Goal: Feedback & Contribution: Submit feedback/report problem

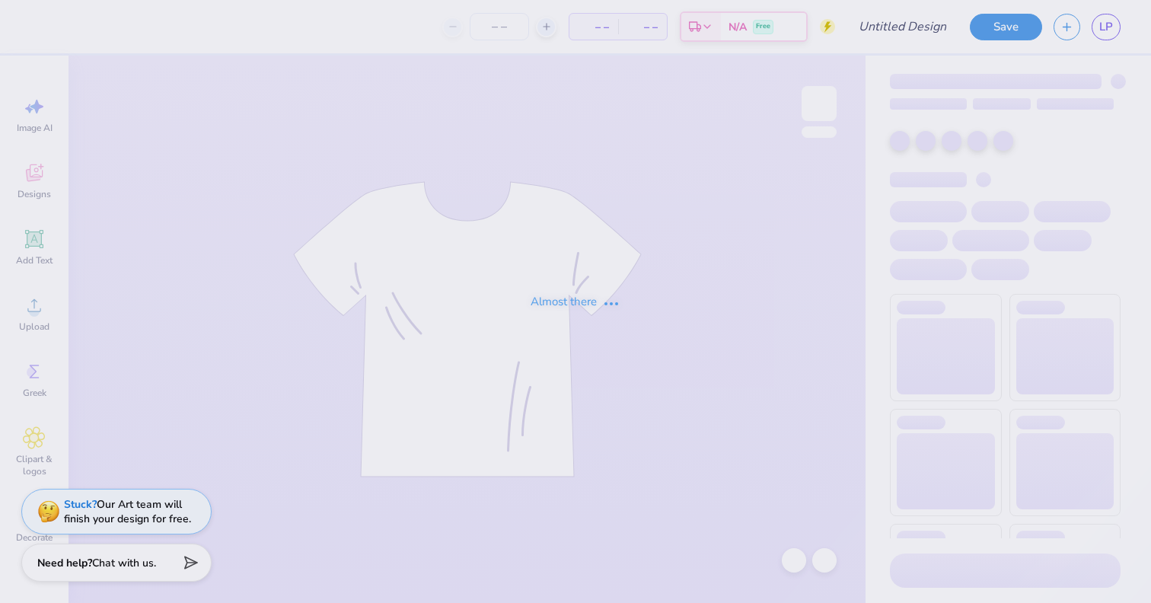
type input "Fam Weekend"
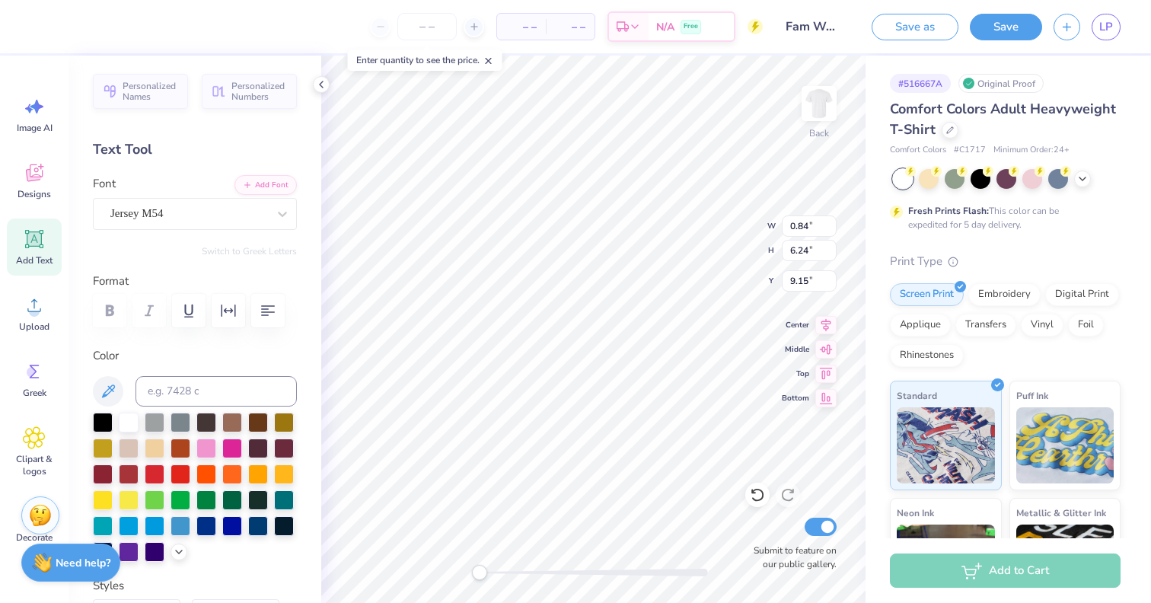
type textarea "FAMILY WKND"
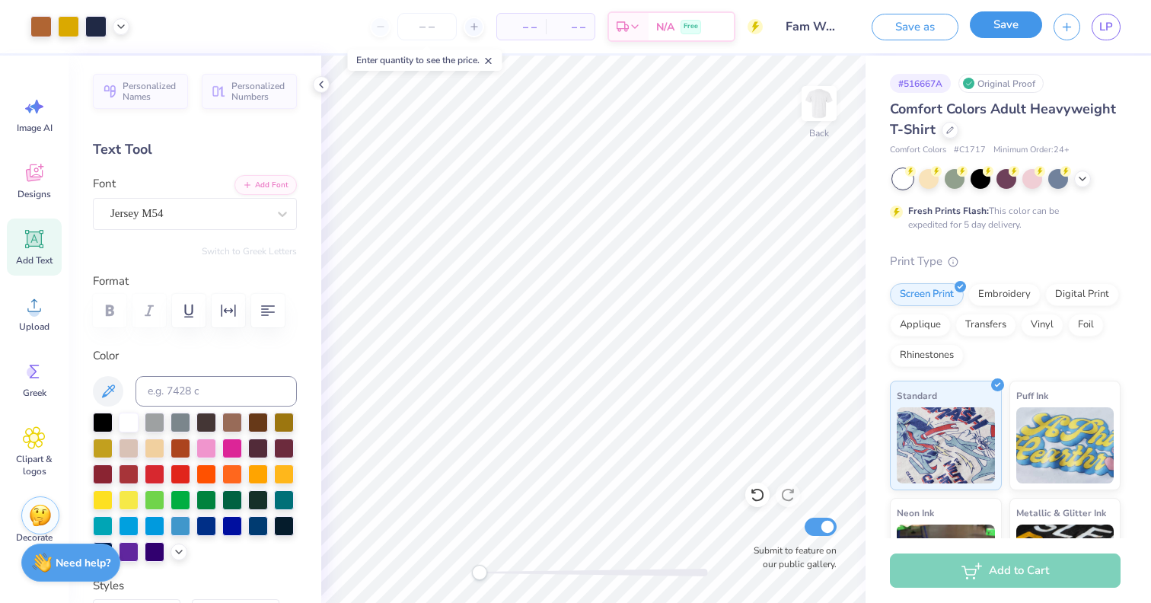
click at [1007, 26] on button "Save" at bounding box center [1006, 24] width 72 height 27
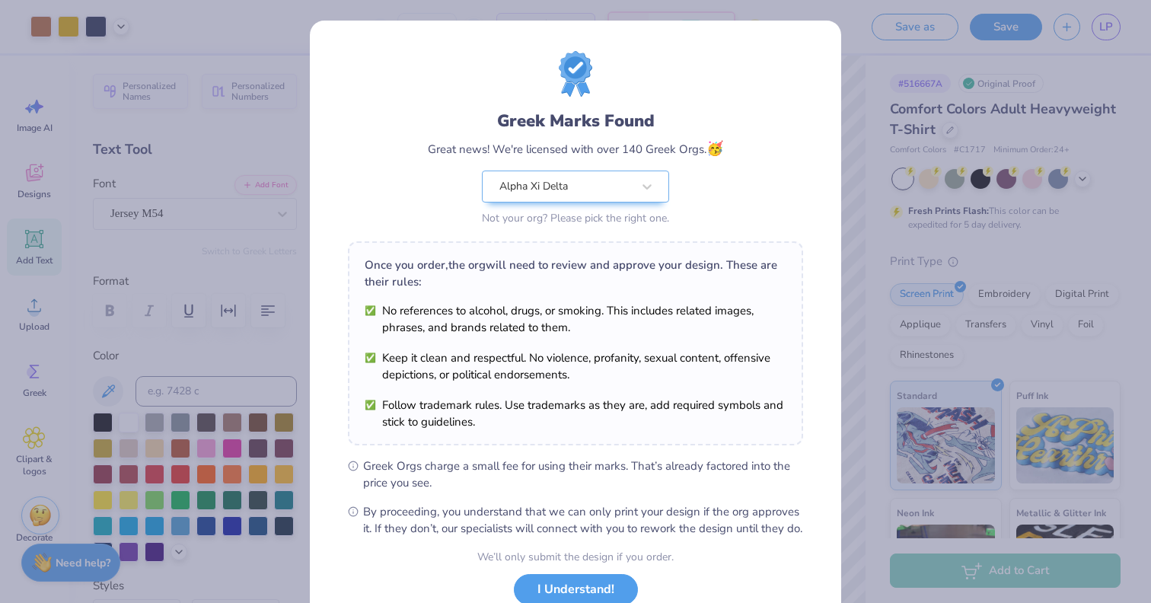
scroll to position [110, 0]
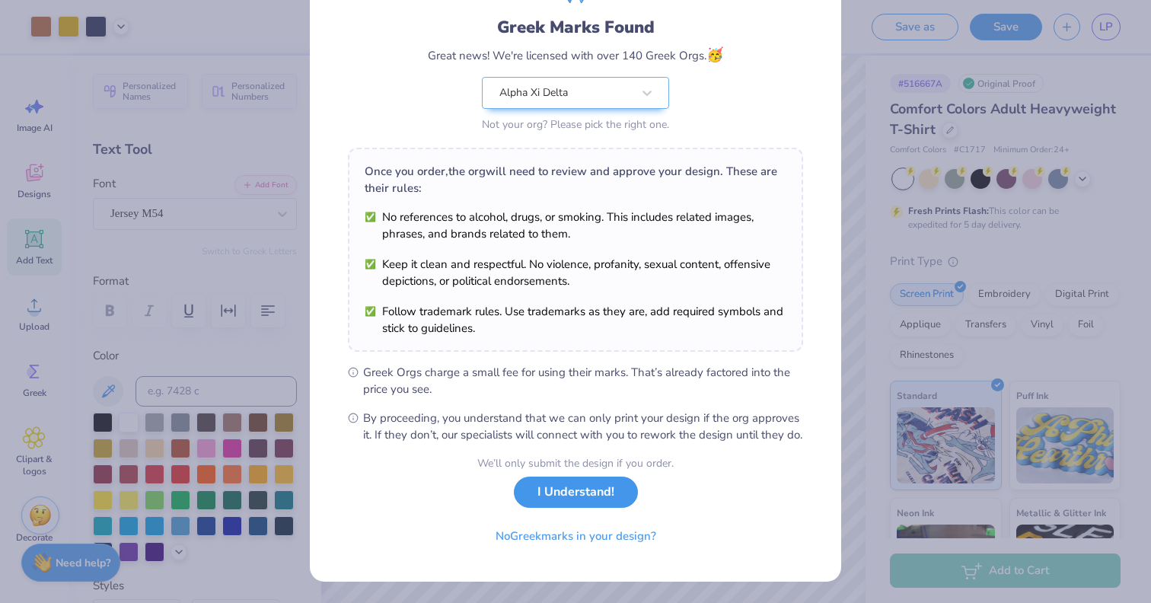
click at [577, 496] on button "I Understand!" at bounding box center [576, 492] width 124 height 31
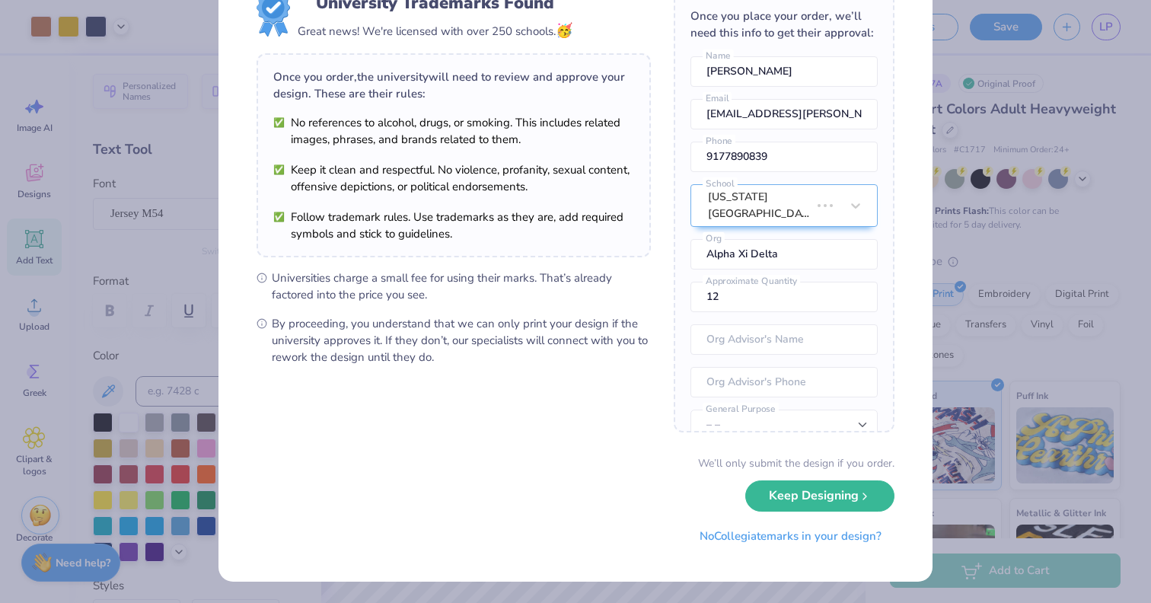
scroll to position [0, 0]
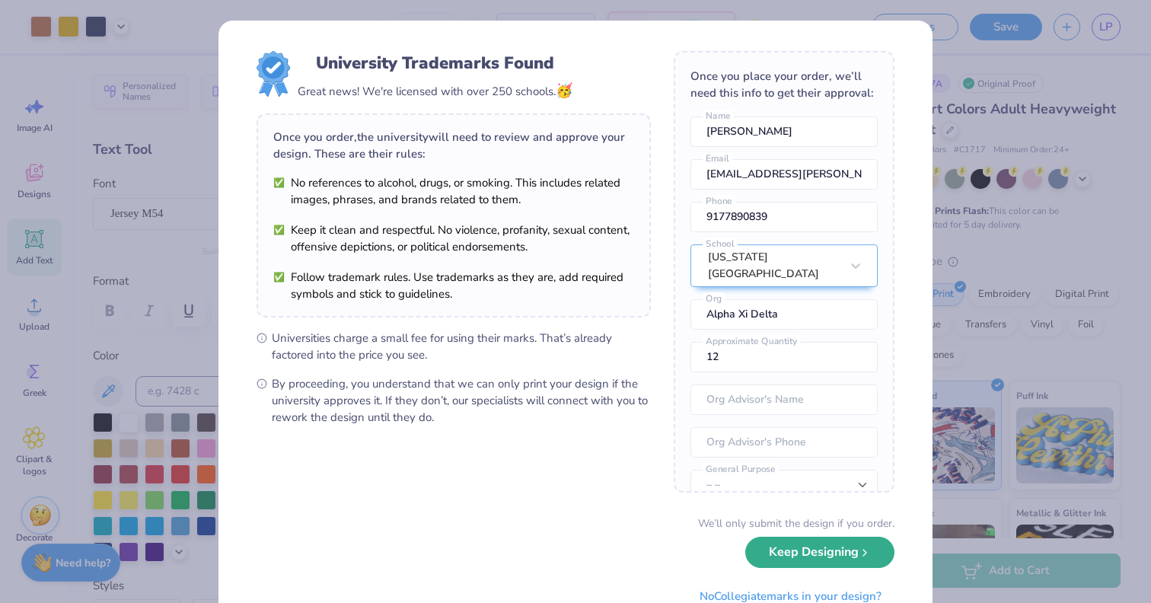
click at [804, 556] on button "Keep Designing" at bounding box center [820, 552] width 149 height 31
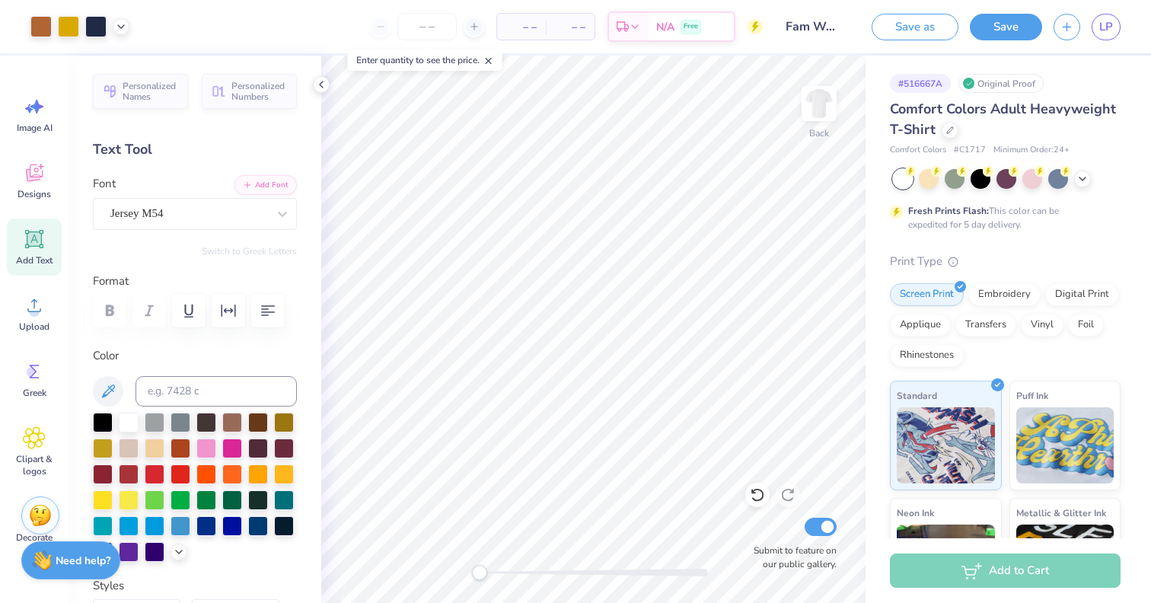
click at [53, 565] on div "Need help? Chat with us." at bounding box center [70, 560] width 99 height 38
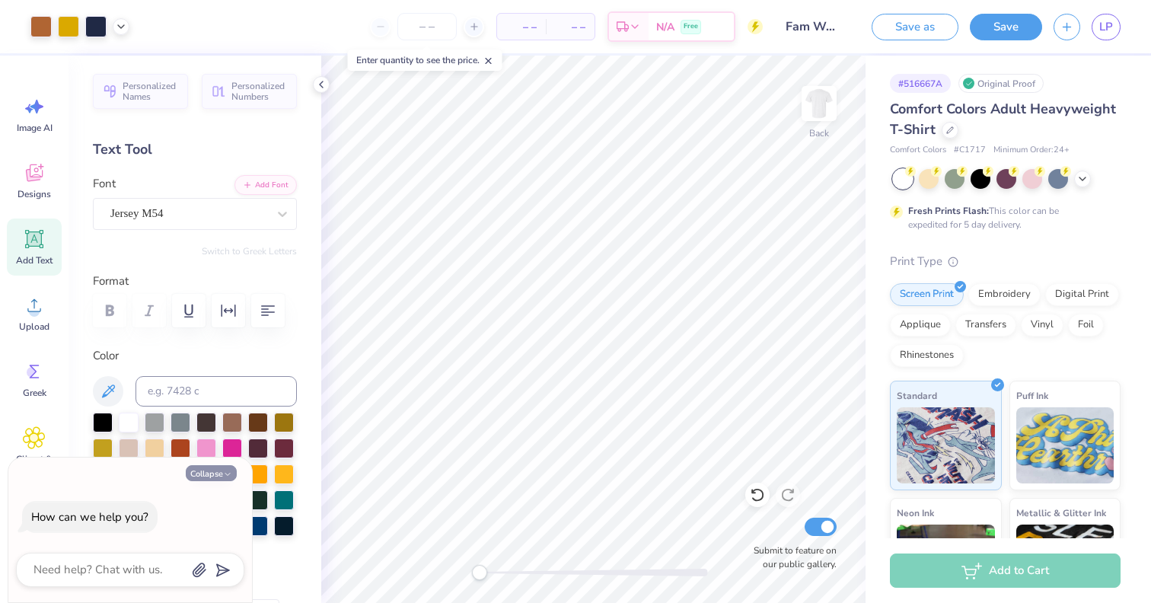
click at [204, 474] on button "Collapse" at bounding box center [211, 473] width 51 height 16
type textarea "x"
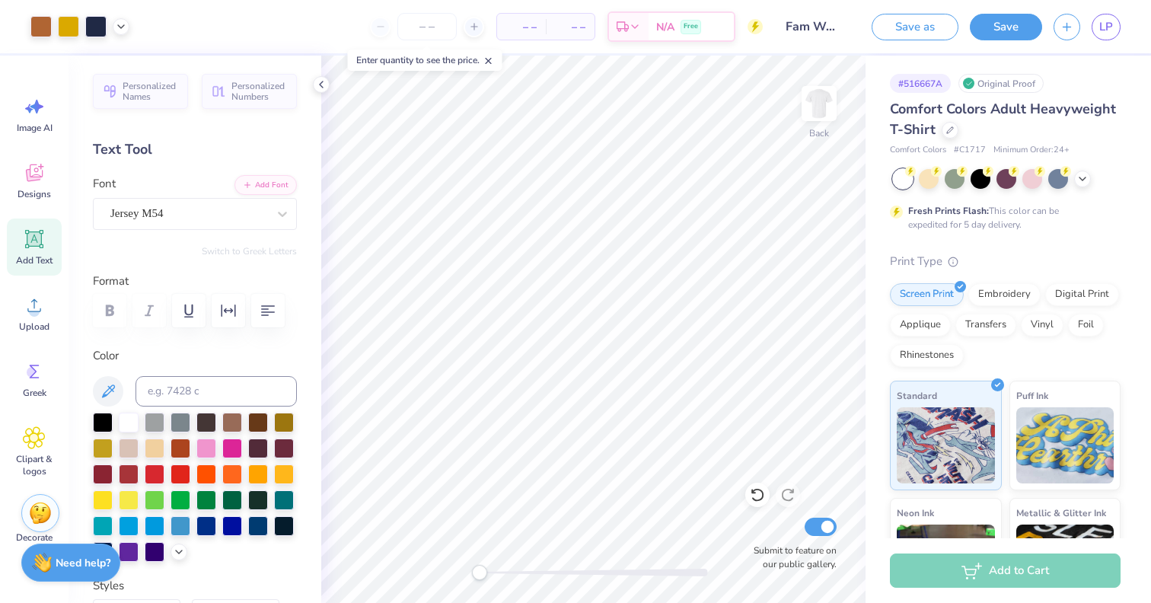
click at [42, 516] on img at bounding box center [40, 513] width 23 height 23
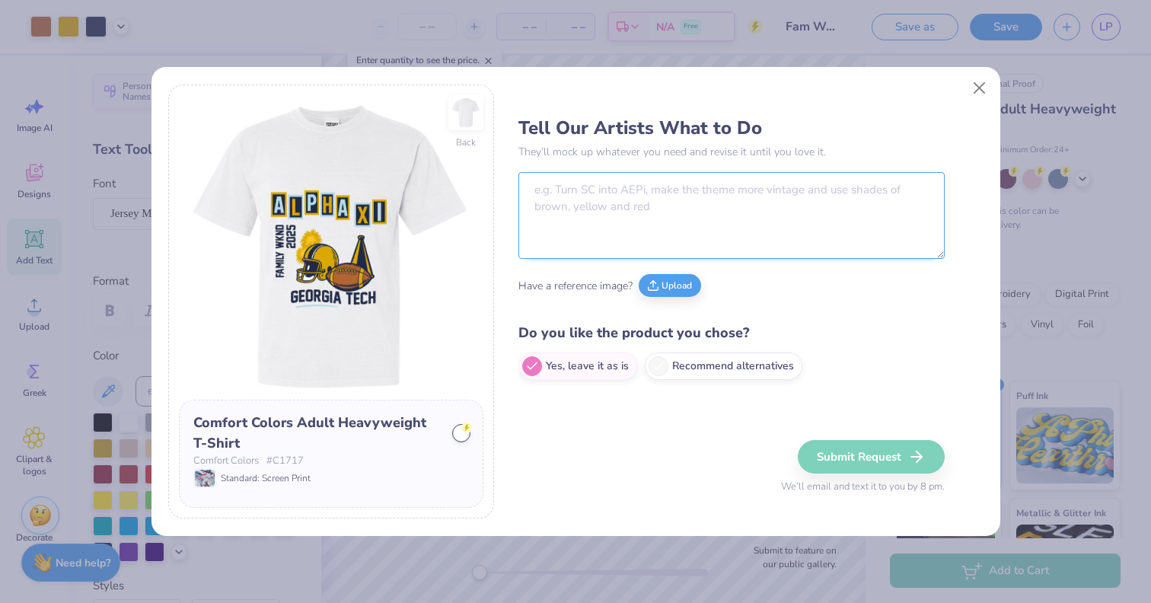
click at [601, 197] on textarea at bounding box center [732, 215] width 426 height 87
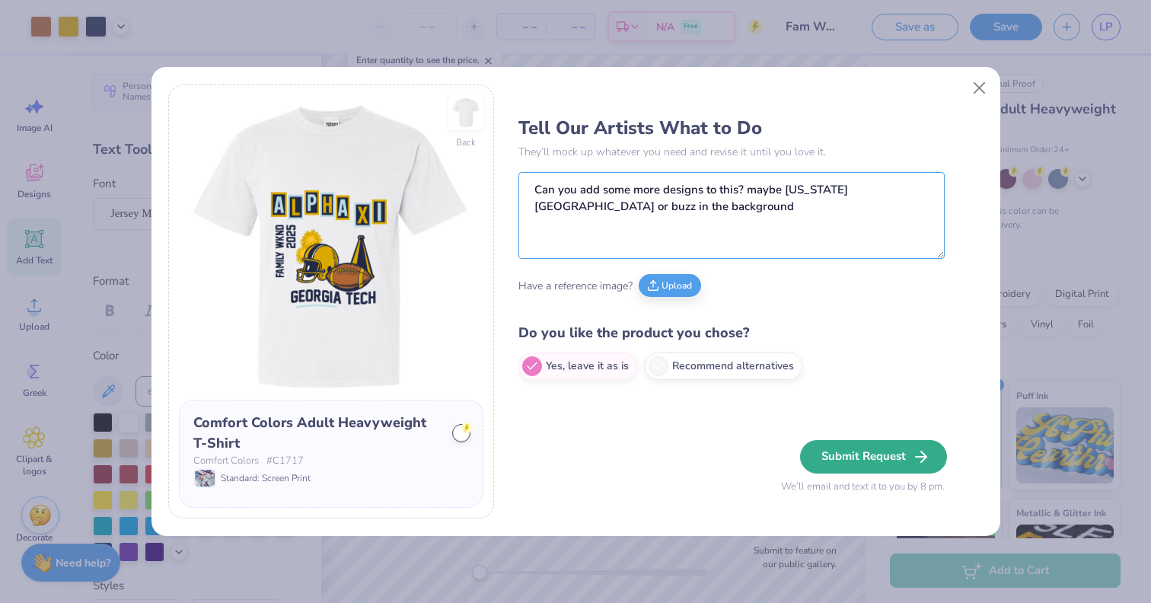
type textarea "Can you add some more designs to this? maybe [US_STATE][GEOGRAPHIC_DATA] or buz…"
click at [857, 457] on button "Submit Request" at bounding box center [873, 457] width 147 height 34
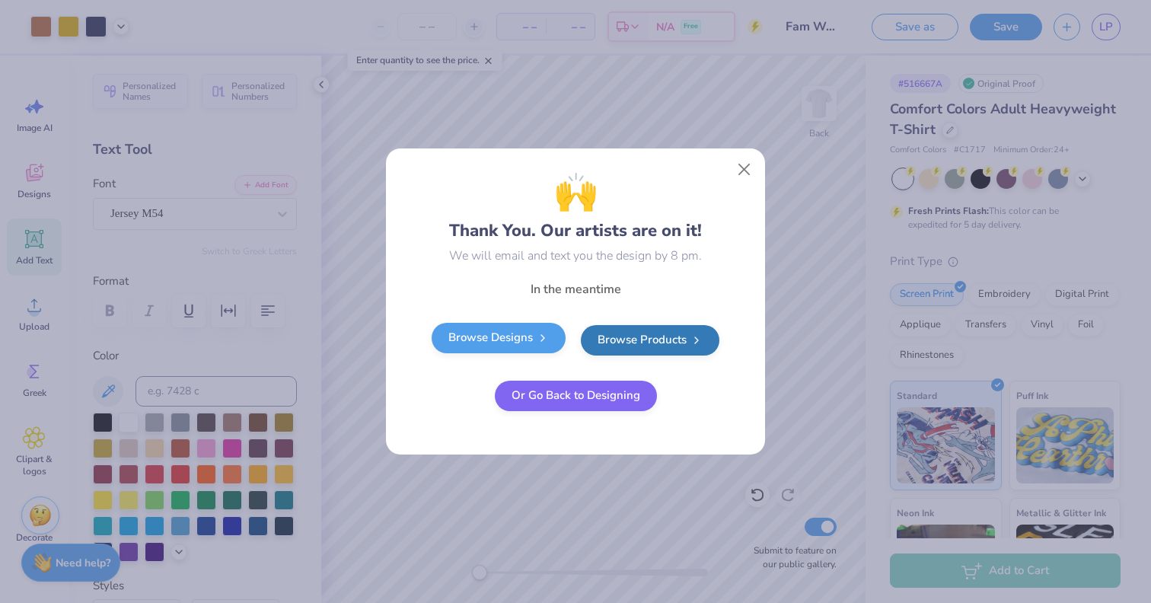
click at [515, 339] on link "Browse Designs" at bounding box center [499, 338] width 134 height 30
